Goal: Information Seeking & Learning: Find specific fact

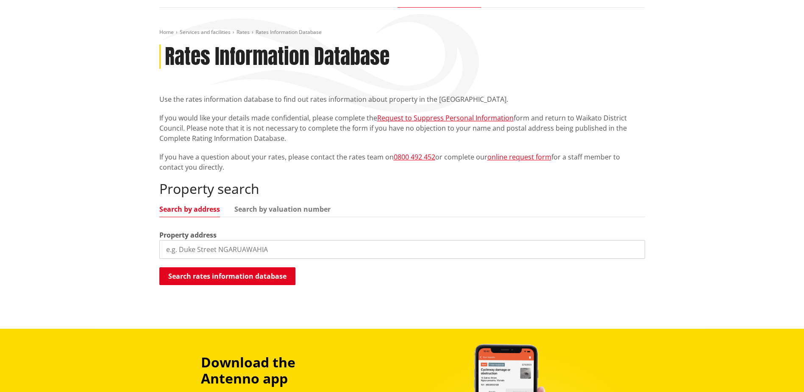
scroll to position [85, 0]
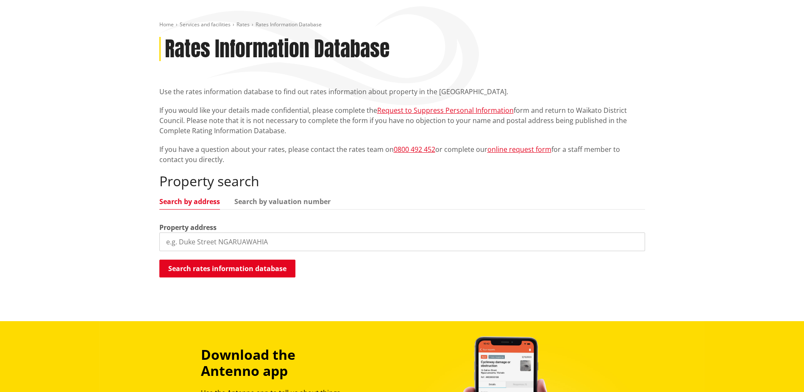
click at [233, 248] on input "search" at bounding box center [402, 241] width 486 height 19
type input "3 Thickpenny"
click at [225, 267] on button "Search rates information database" at bounding box center [227, 268] width 136 height 18
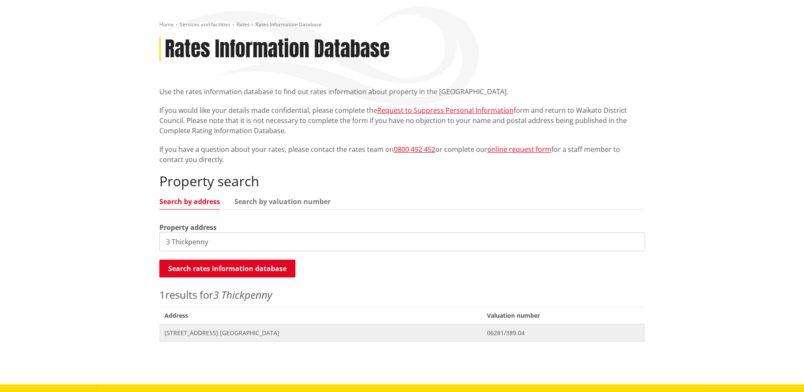
click at [187, 328] on span "[STREET_ADDRESS] [GEOGRAPHIC_DATA]" at bounding box center [320, 332] width 312 height 8
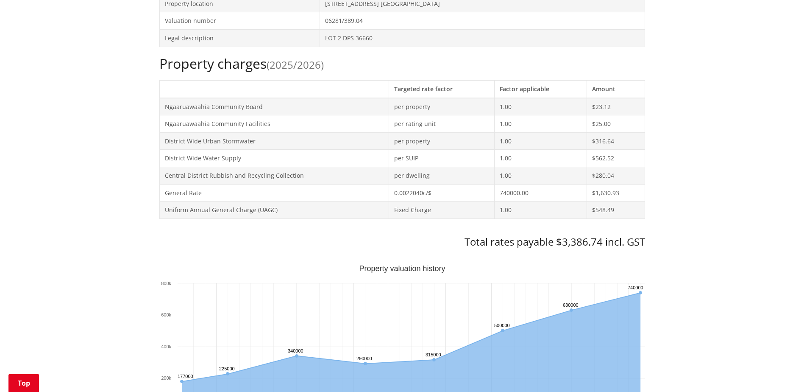
scroll to position [297, 0]
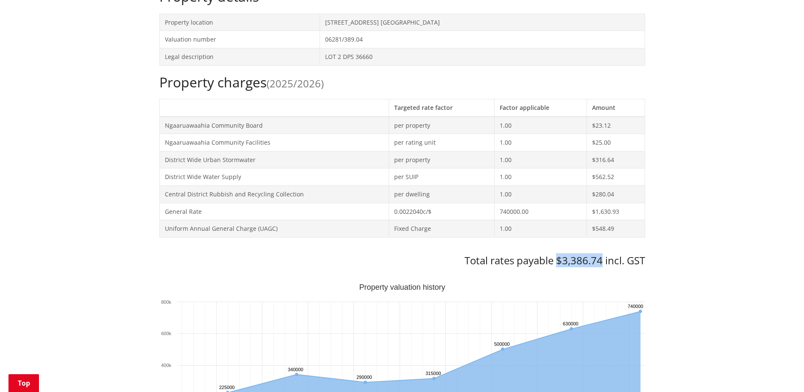
drag, startPoint x: 556, startPoint y: 260, endPoint x: 601, endPoint y: 260, distance: 44.9
click at [601, 260] on h3 "Total rates payable $3,386.74 incl. GST" at bounding box center [402, 260] width 486 height 12
drag, startPoint x: 601, startPoint y: 260, endPoint x: 586, endPoint y: 261, distance: 14.9
copy h3 "$3,386.74"
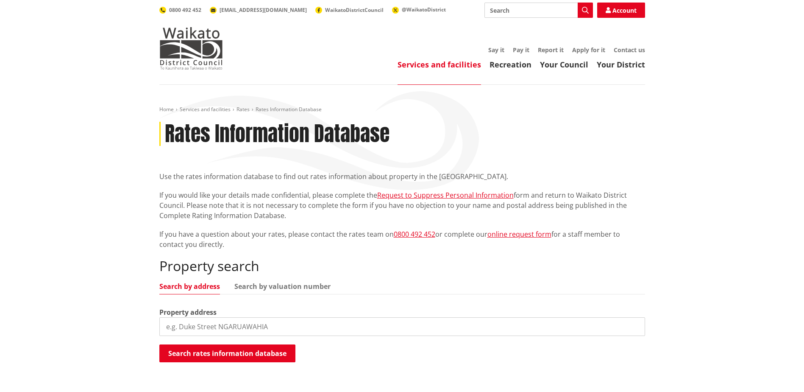
scroll to position [85, 0]
